Goal: Transaction & Acquisition: Purchase product/service

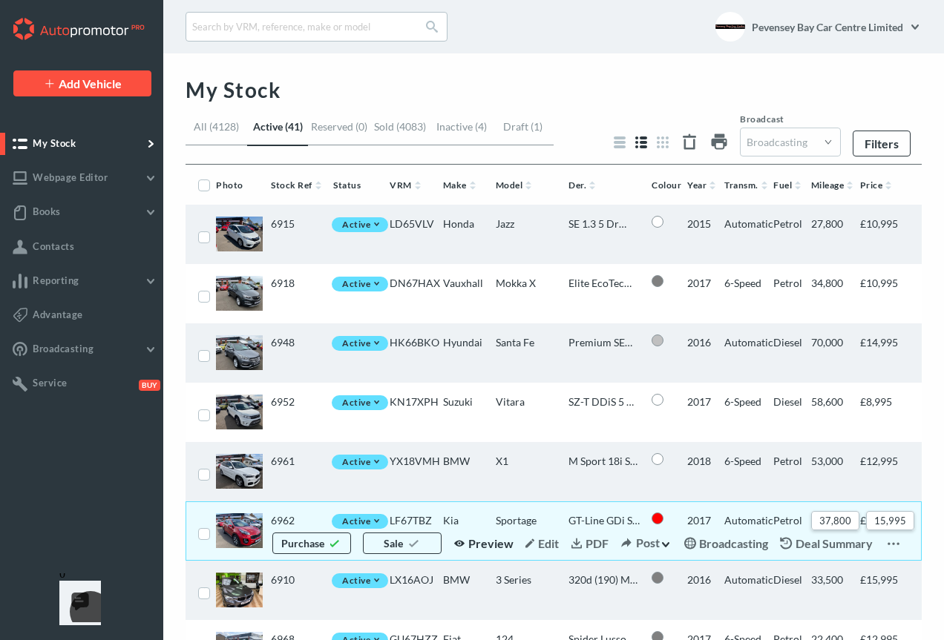
click at [474, 545] on span "Preview" at bounding box center [490, 543] width 45 height 14
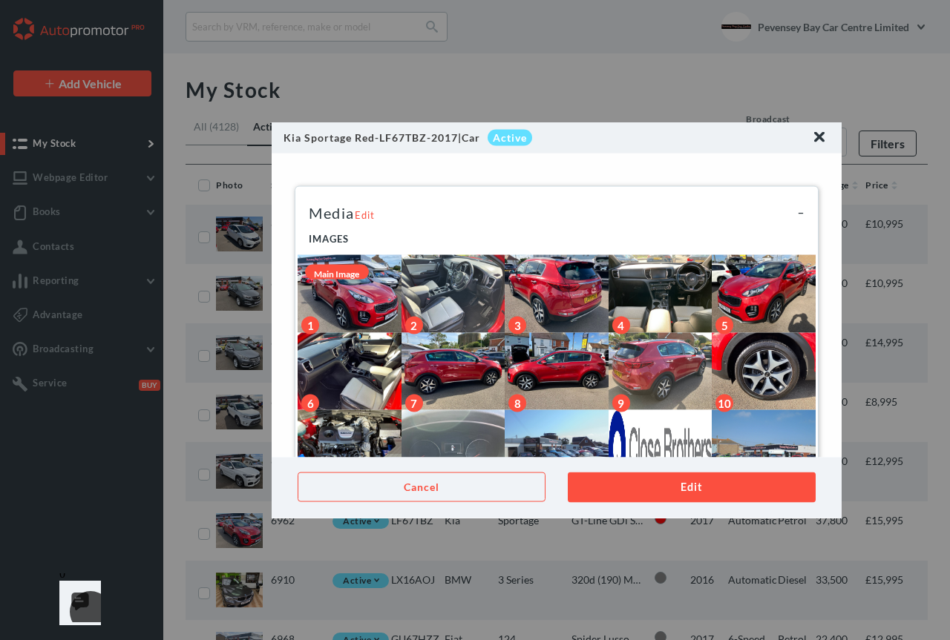
drag, startPoint x: 832, startPoint y: 162, endPoint x: 829, endPoint y: 184, distance: 21.8
click at [829, 184] on div "Kia Sportage Red-LF67TBZ-2017|Car Active Kia Sportage Red-LF67TBZ-2017|Car Acti…" at bounding box center [557, 320] width 570 height 396
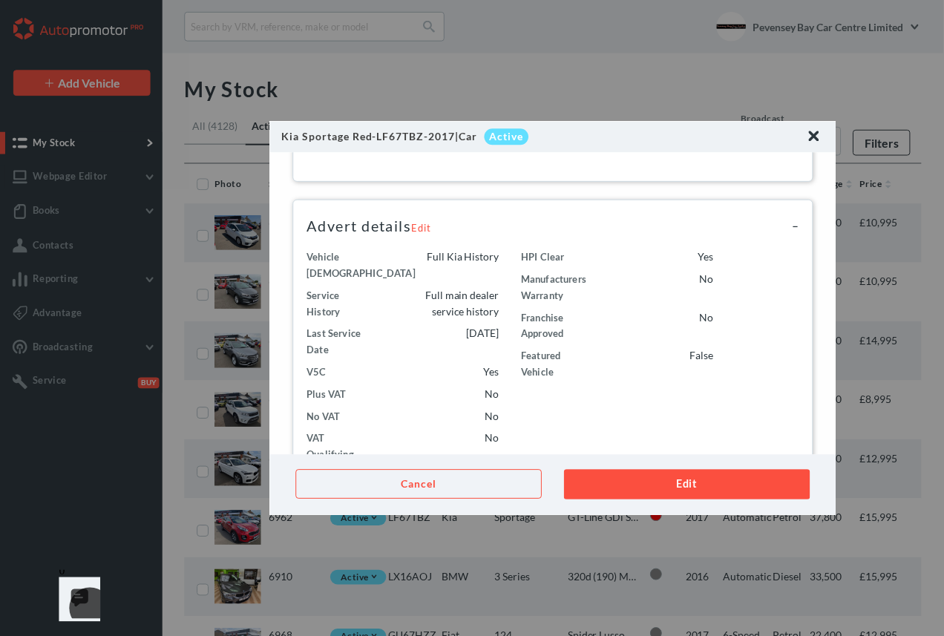
scroll to position [1272, 0]
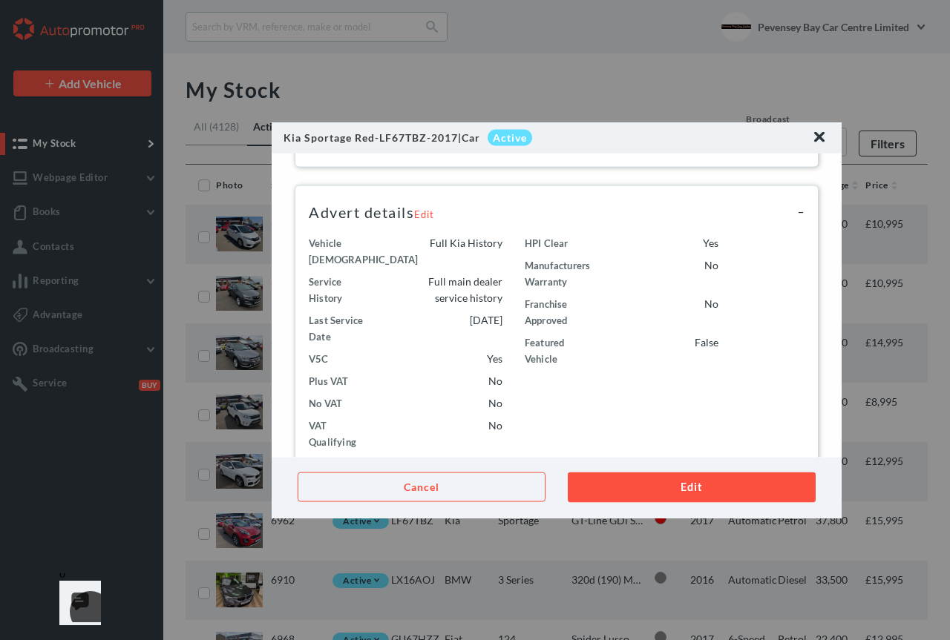
click at [816, 137] on img at bounding box center [819, 136] width 10 height 10
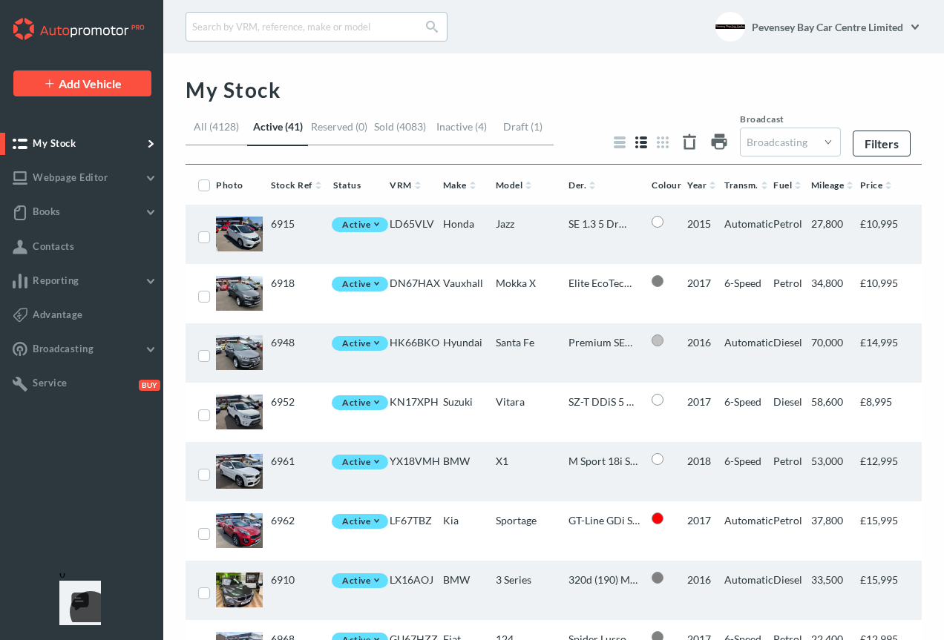
click at [412, 123] on span "(4083)" at bounding box center [410, 126] width 32 height 13
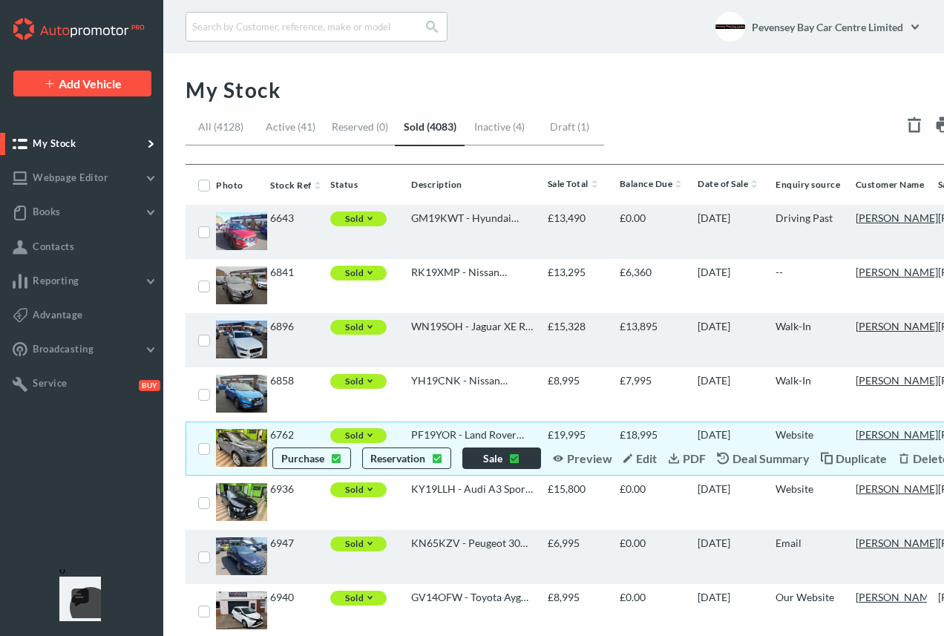
click at [493, 458] on link "Sale" at bounding box center [501, 458] width 79 height 22
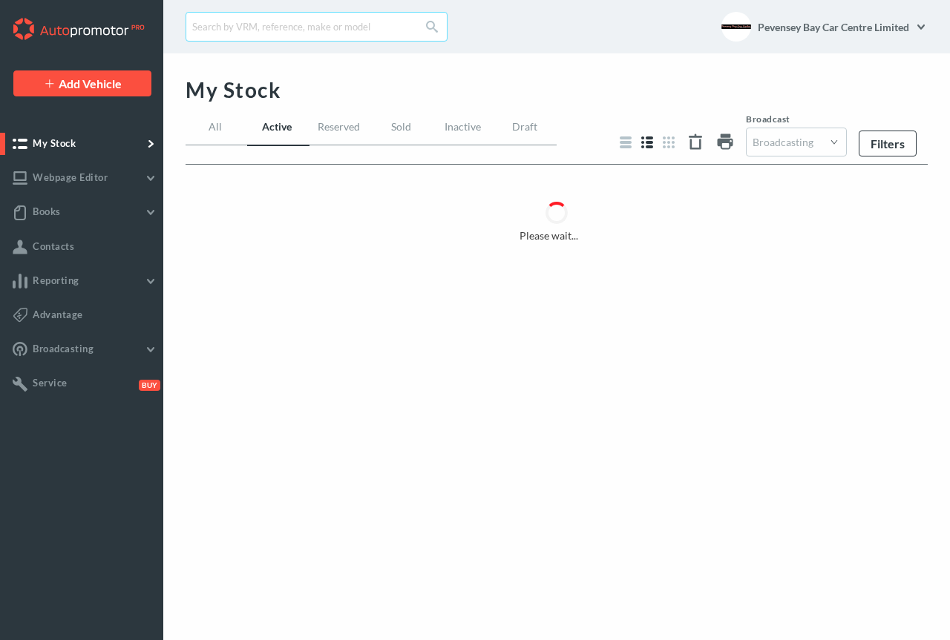
click at [299, 29] on input "text" at bounding box center [316, 27] width 262 height 30
